Goal: Book appointment/travel/reservation

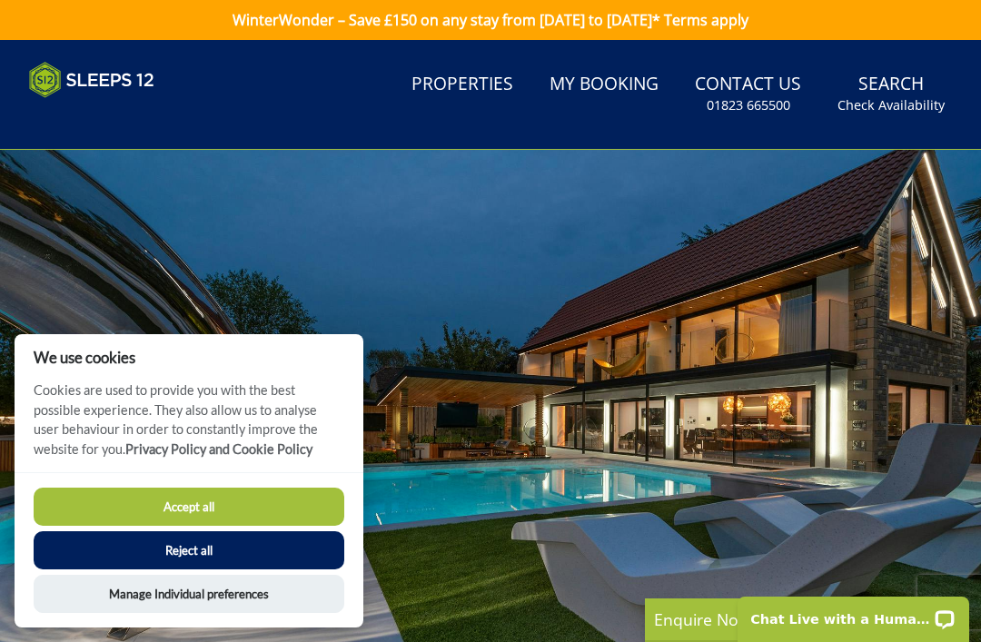
click at [278, 505] on button "Accept all" at bounding box center [189, 507] width 311 height 38
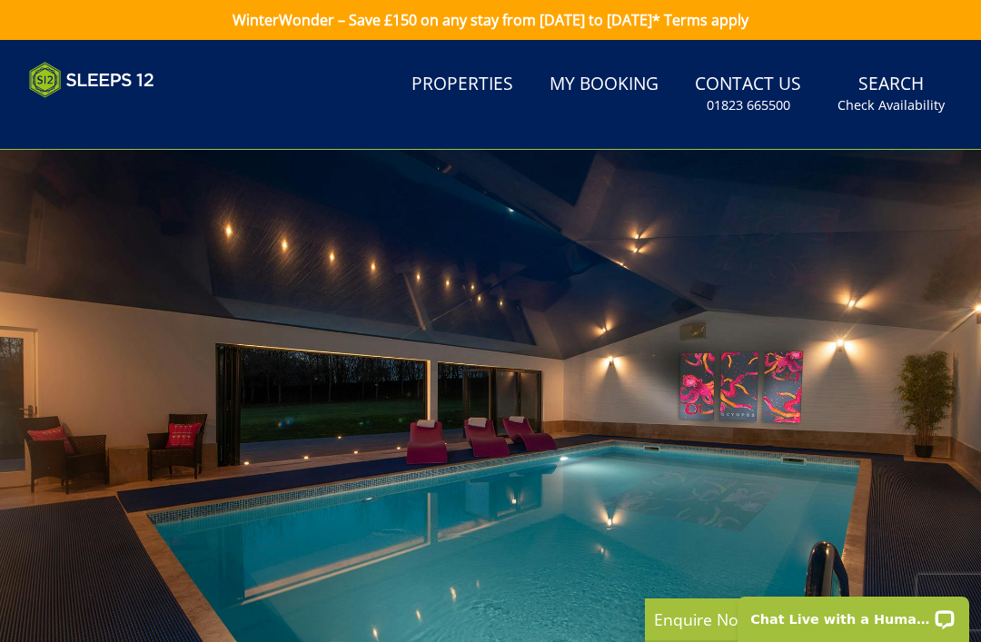
click at [893, 98] on small "Check Availability" at bounding box center [891, 105] width 107 height 18
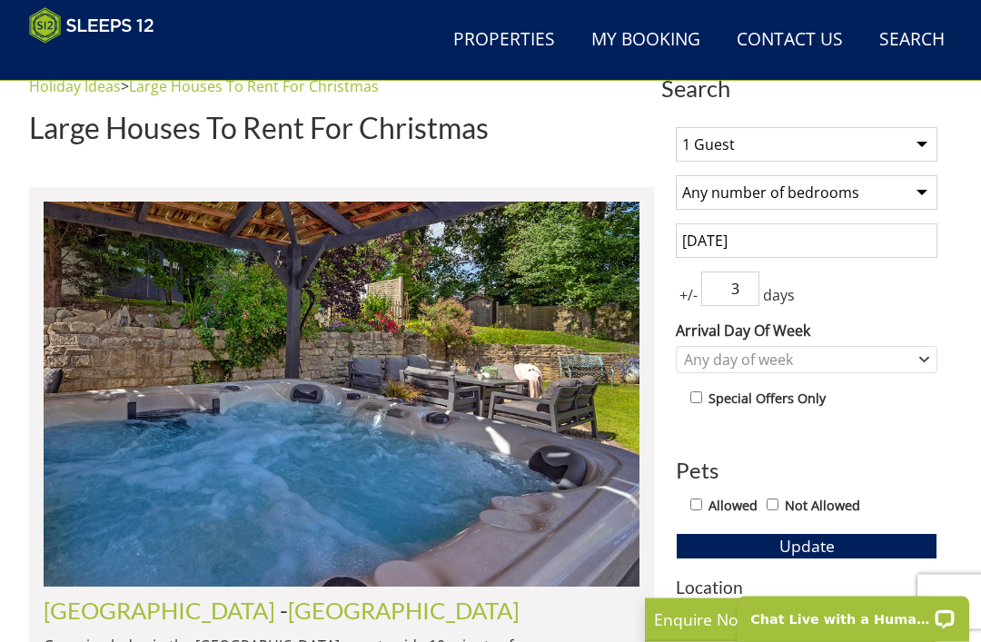
scroll to position [602, 0]
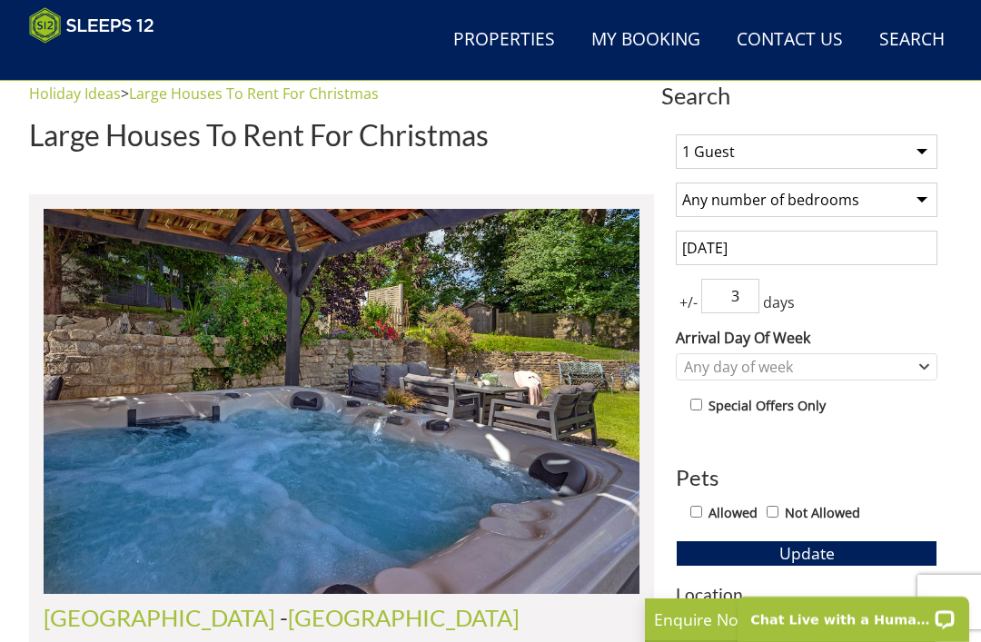
click at [917, 157] on select "1 Guest 2 Guests 3 Guests 4 Guests 5 Guests 6 Guests 7 Guests 8 Guests 9 Guests…" at bounding box center [807, 151] width 262 height 35
select select "14"
click at [921, 204] on select "Any number of bedrooms 4 Bedrooms 5 Bedrooms 6 Bedrooms 7 Bedrooms 8 Bedrooms 9…" at bounding box center [807, 200] width 262 height 35
select select "8"
click at [914, 162] on select "1 Guest 2 Guests 3 Guests 4 Guests 5 Guests 6 Guests 7 Guests 8 Guests 9 Guests…" at bounding box center [807, 151] width 262 height 35
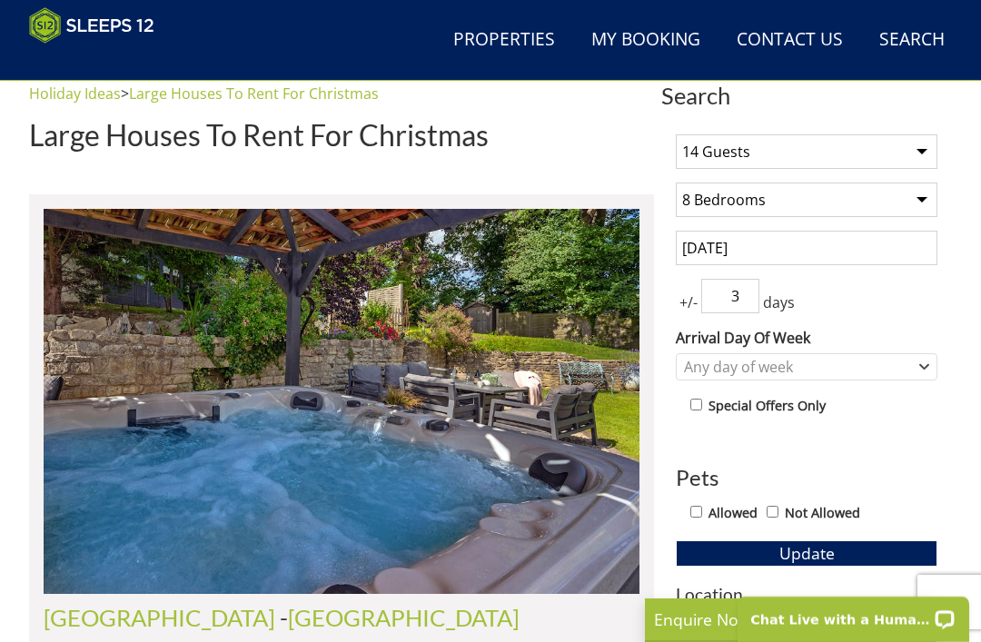
select select "12"
click at [746, 303] on input "3" at bounding box center [730, 296] width 58 height 35
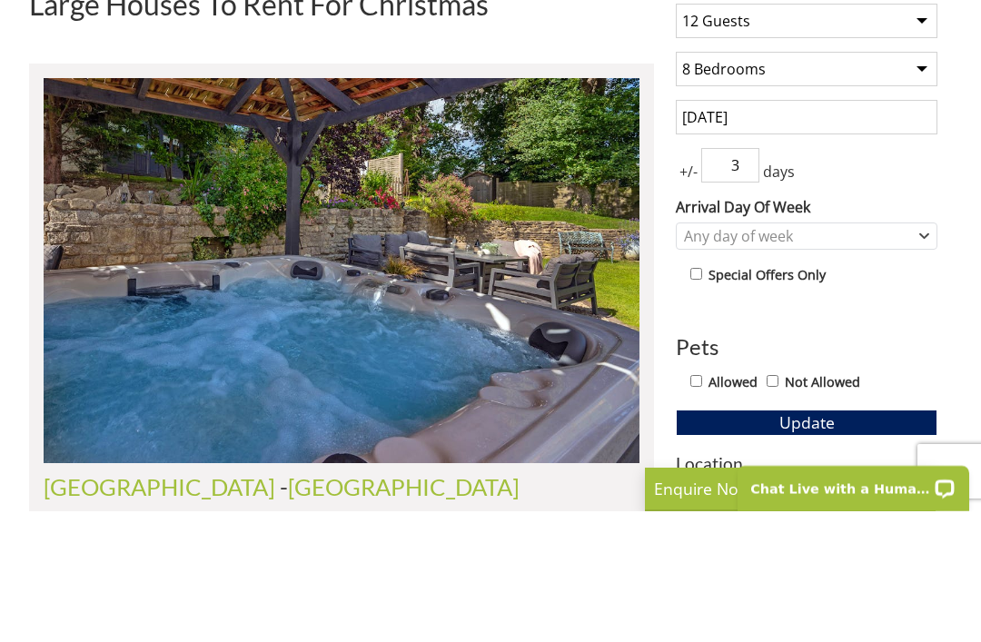
click at [750, 279] on input "3" at bounding box center [730, 296] width 58 height 35
type input "5"
click at [922, 183] on div "1 Guest 2 Guests 3 Guests 4 Guests 5 Guests 6 Guests 7 Guests 8 Guests 9 Guests…" at bounding box center [806, 572] width 291 height 905
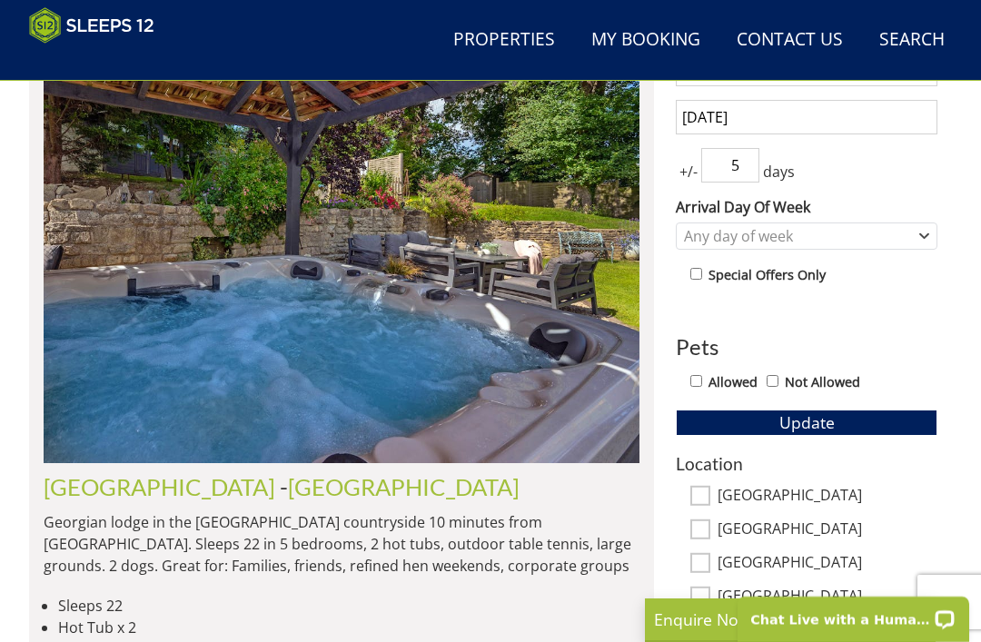
click at [743, 177] on input "5" at bounding box center [730, 165] width 58 height 35
type input "6"
click at [927, 239] on icon "Combobox" at bounding box center [924, 236] width 10 height 11
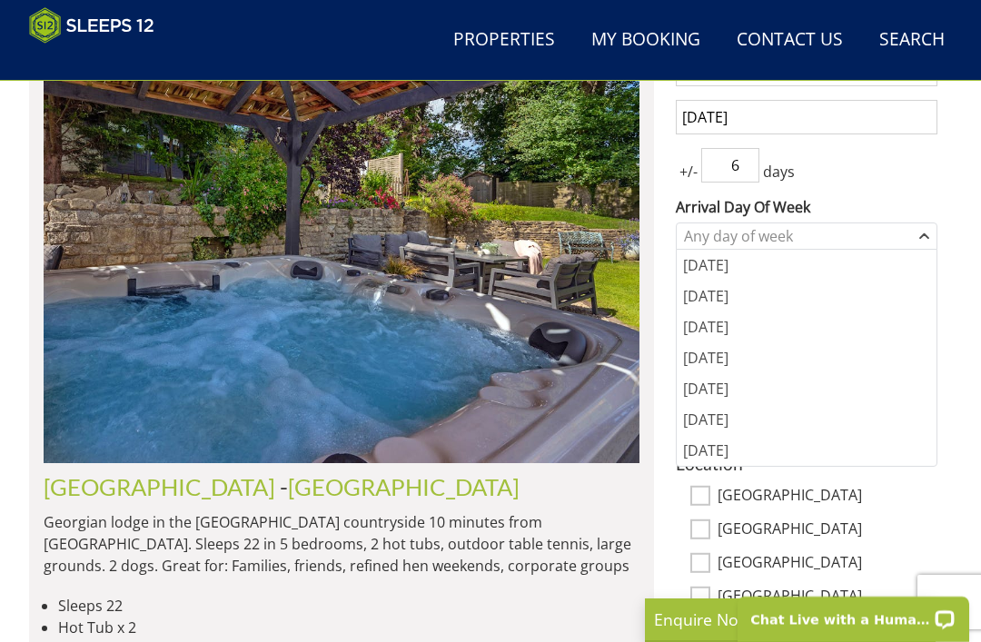
click at [756, 272] on div "[DATE]" at bounding box center [807, 265] width 260 height 31
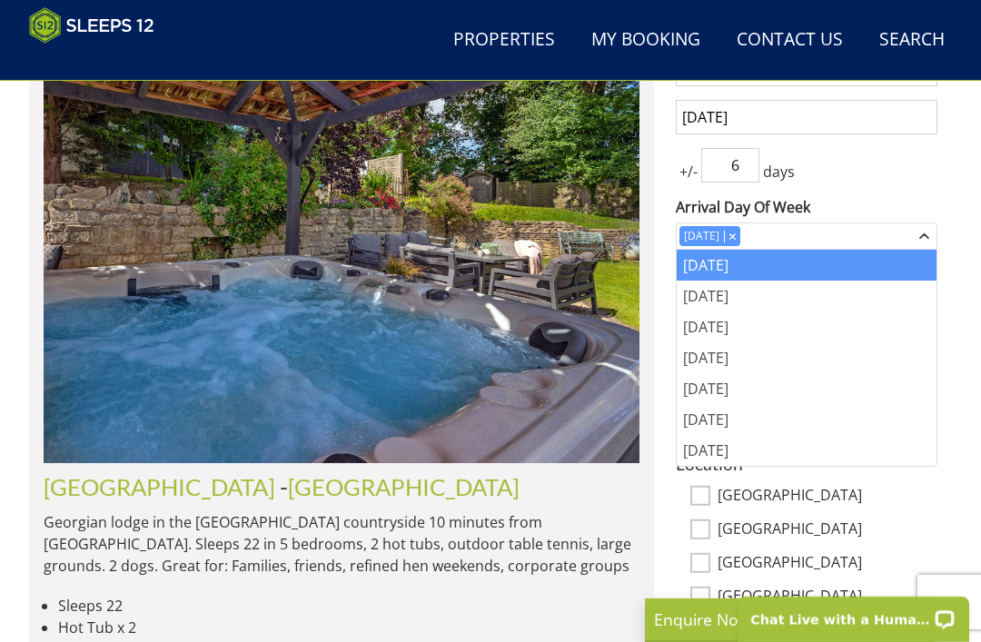
click at [742, 273] on div "[DATE]" at bounding box center [807, 265] width 260 height 31
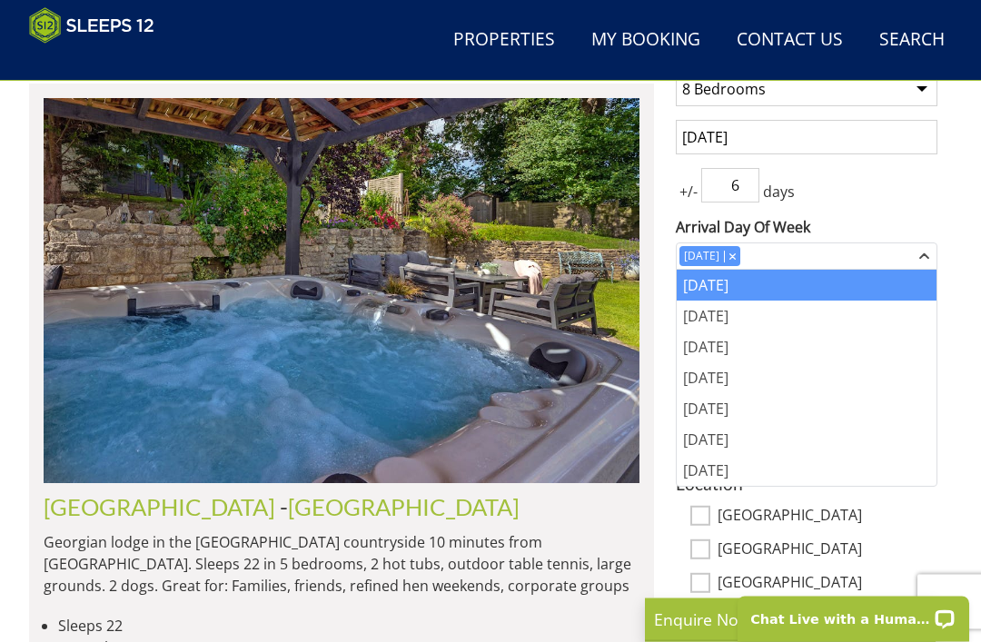
scroll to position [634, 0]
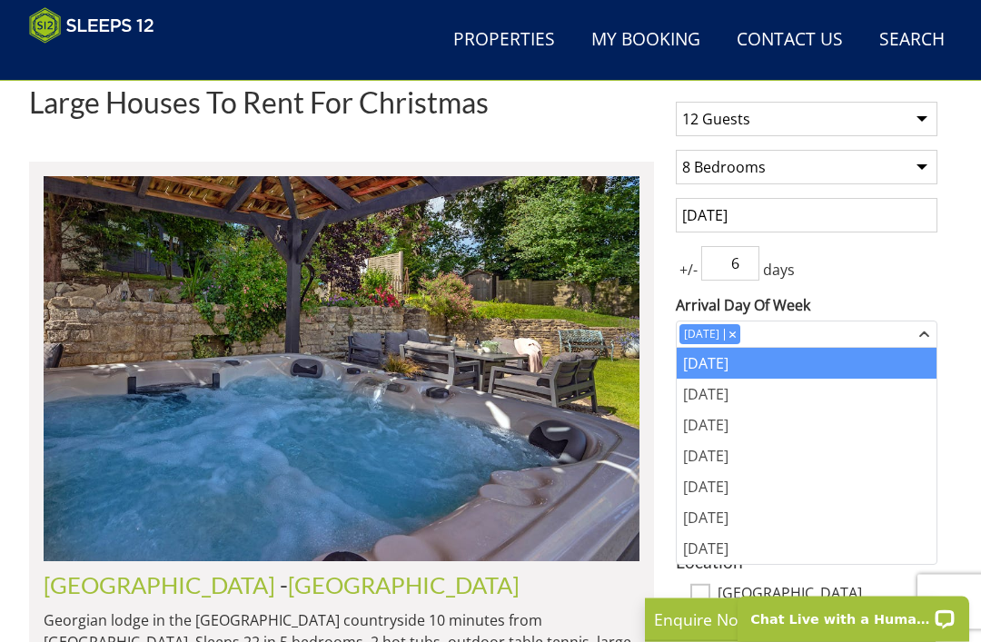
click at [926, 260] on div "+/- 6 days" at bounding box center [807, 264] width 262 height 35
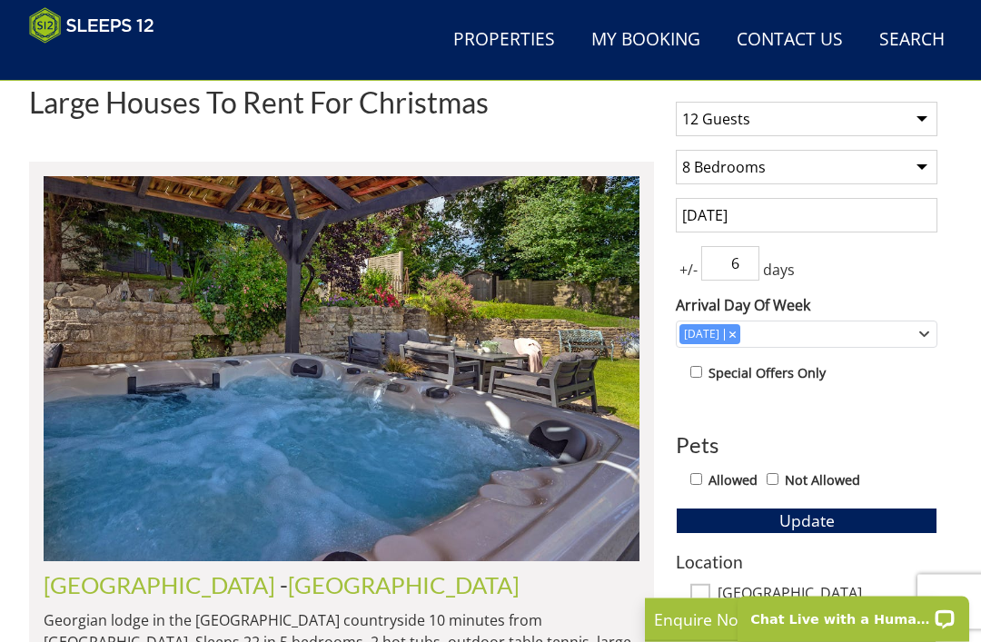
scroll to position [635, 0]
click at [893, 223] on input "[DATE]" at bounding box center [807, 215] width 262 height 35
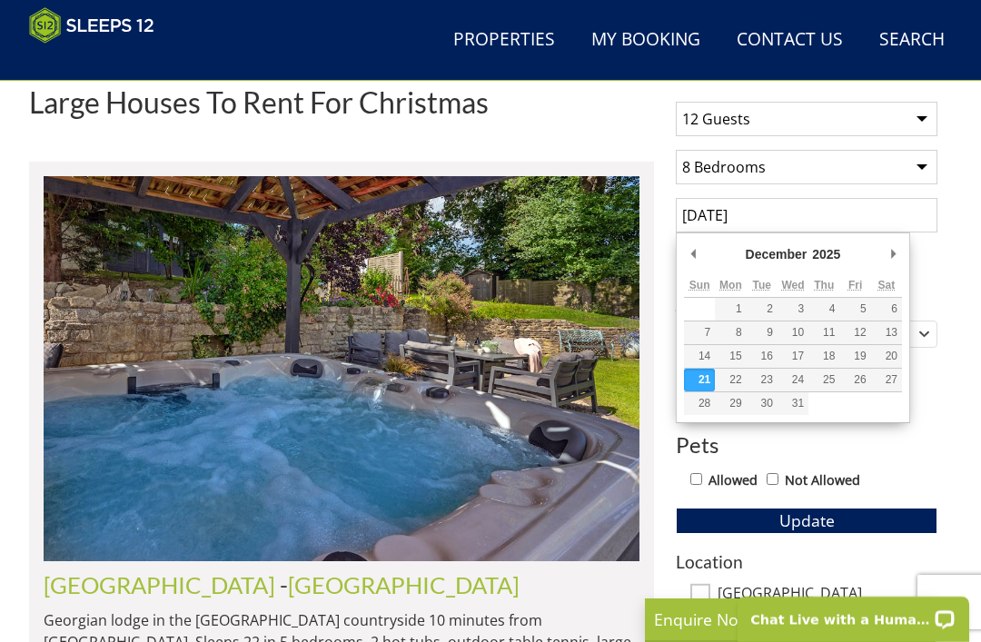
scroll to position [634, 0]
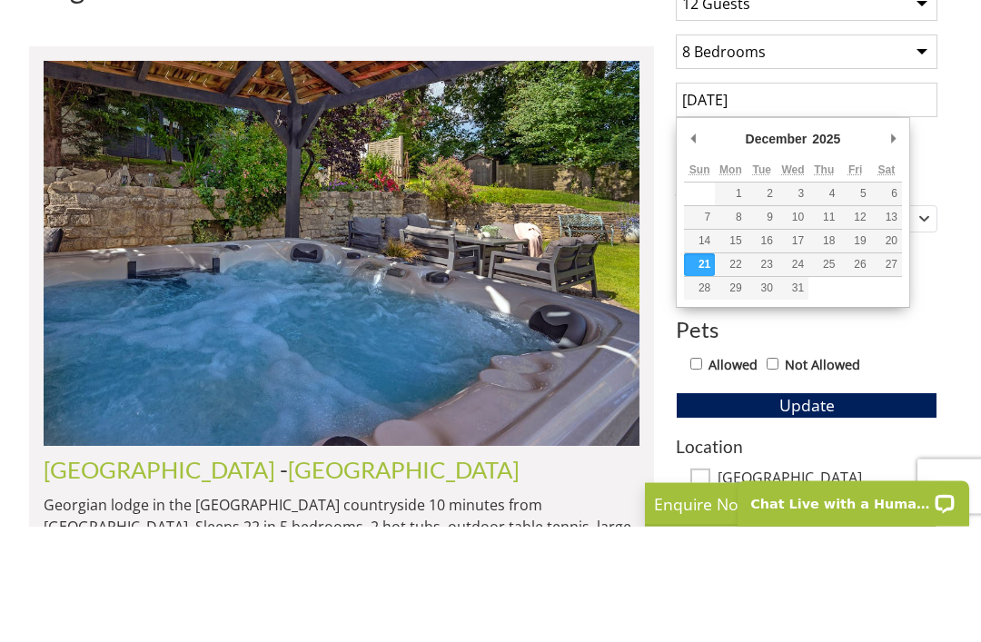
type input "[DATE]"
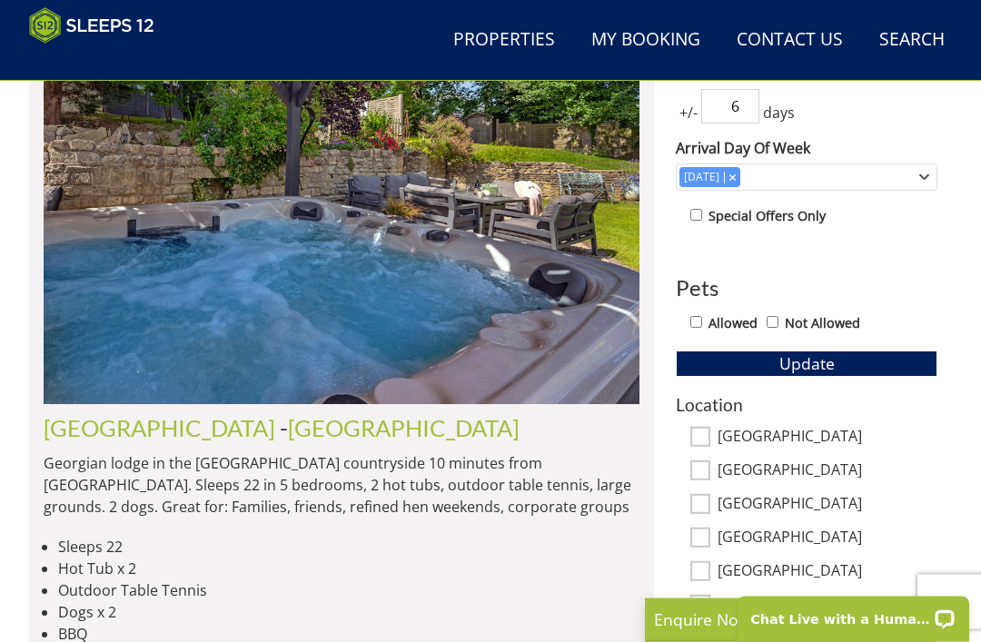
scroll to position [789, 0]
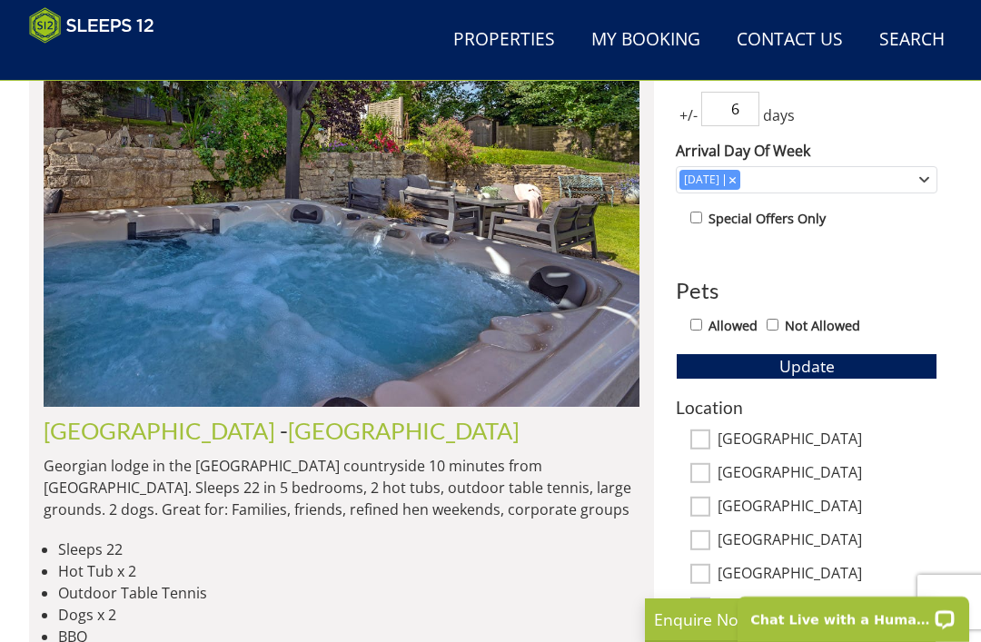
click at [696, 329] on input "Allowed" at bounding box center [696, 325] width 12 height 12
checkbox input "true"
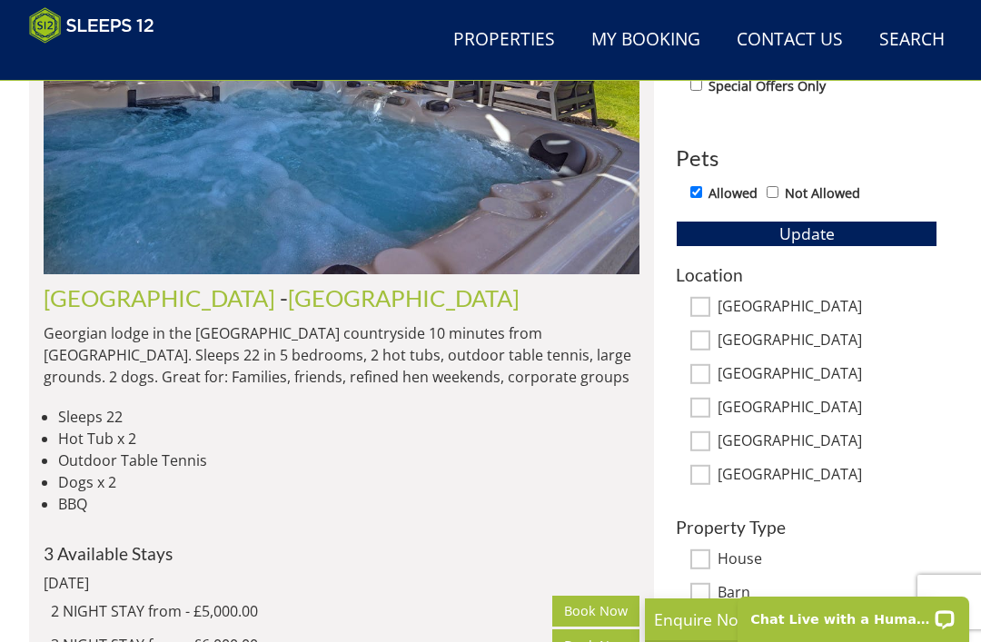
scroll to position [937, 0]
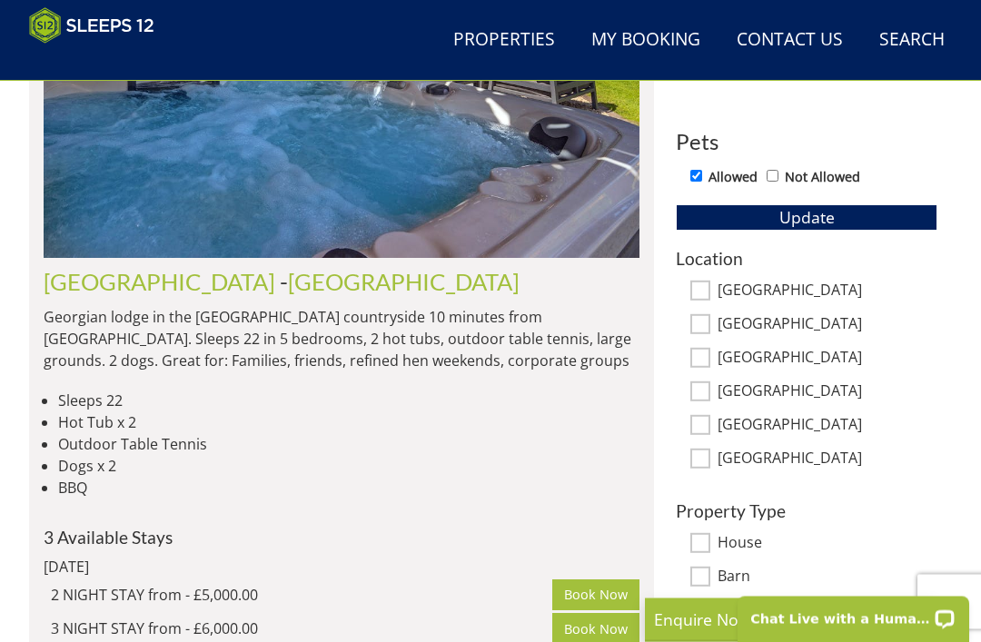
click at [899, 220] on button "Update" at bounding box center [807, 217] width 262 height 25
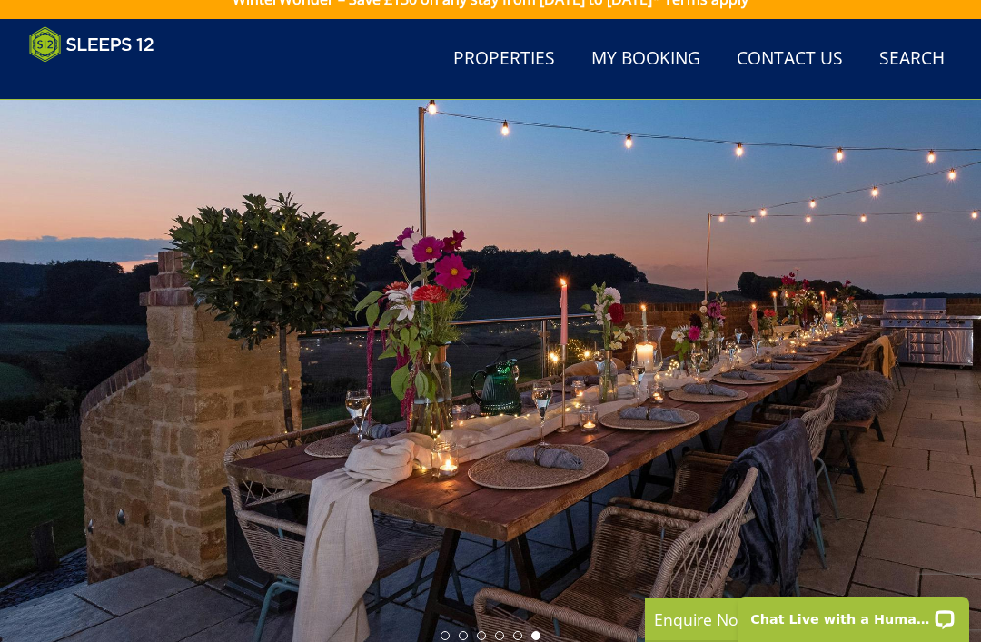
scroll to position [0, 0]
